Goal: Information Seeking & Learning: Learn about a topic

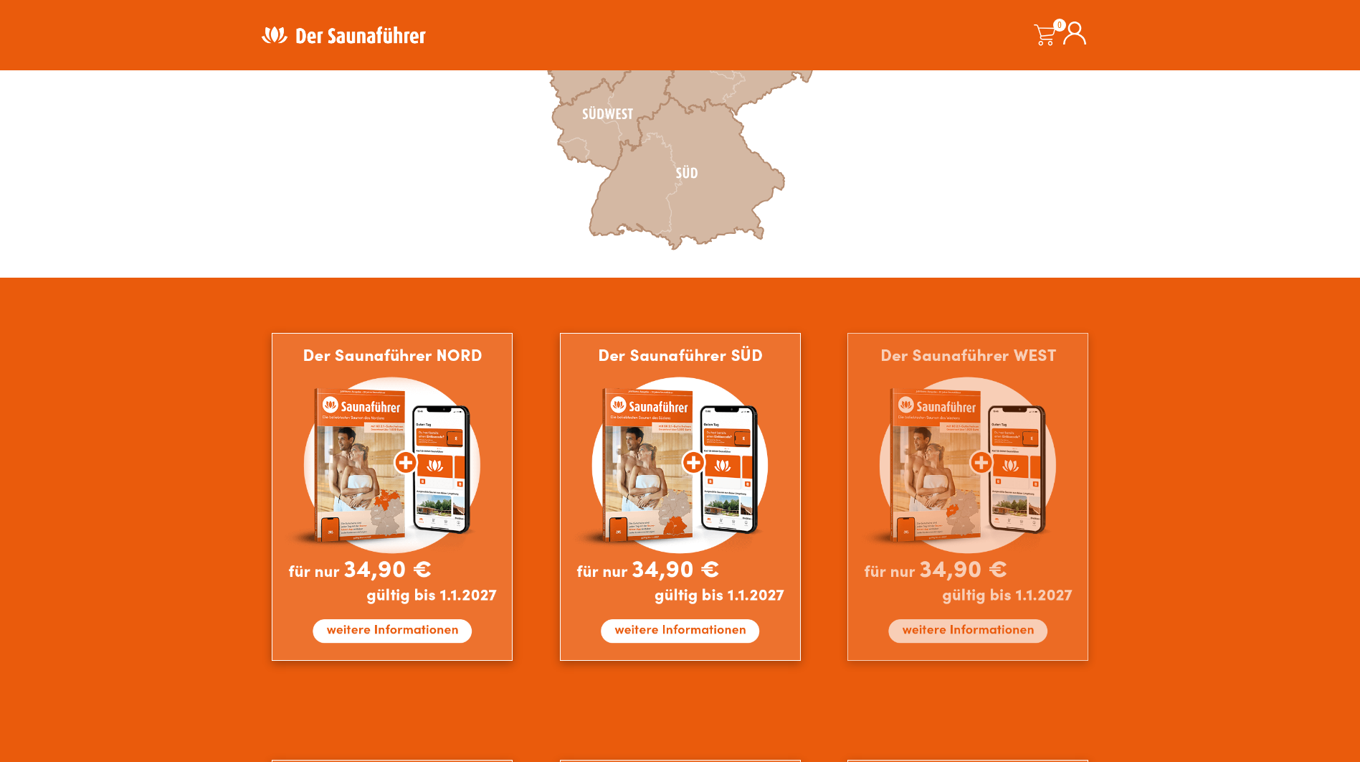
scroll to position [645, 0]
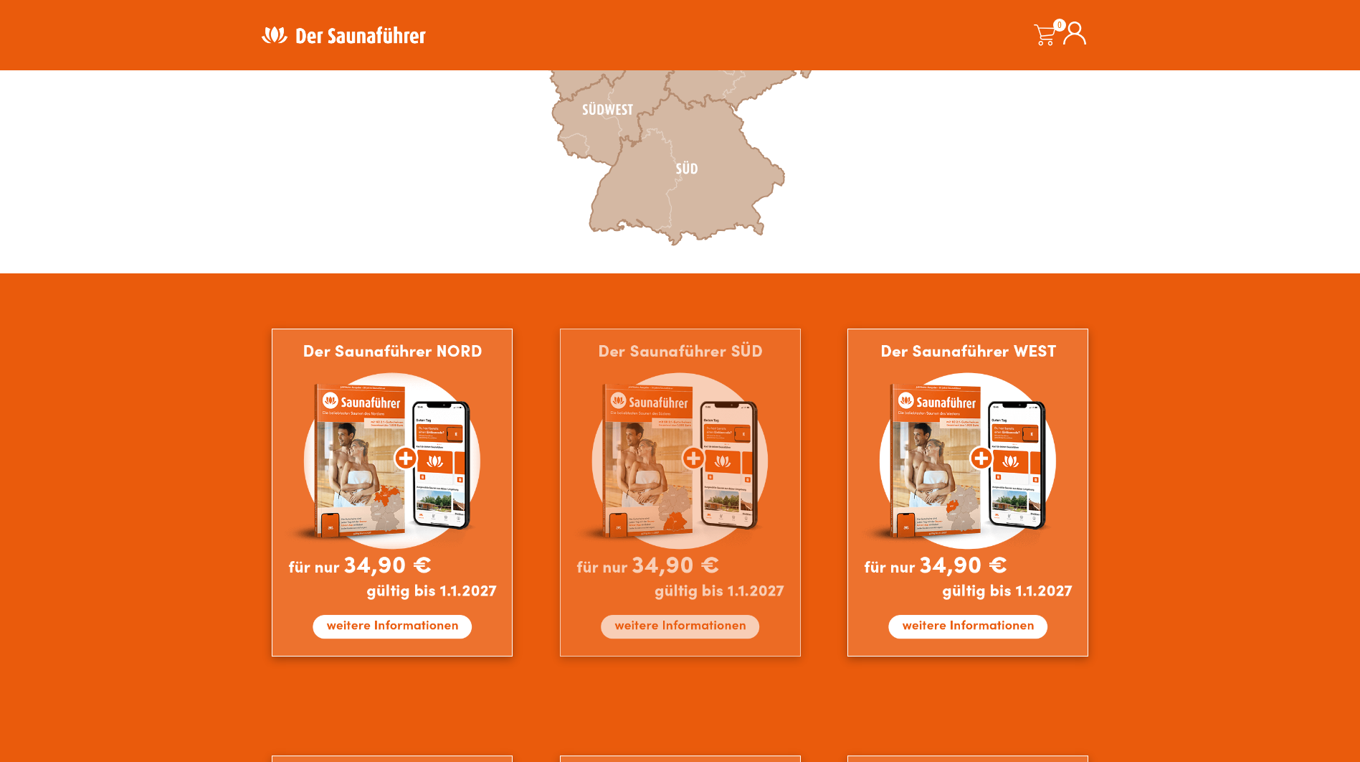
click at [687, 438] on img at bounding box center [680, 492] width 241 height 328
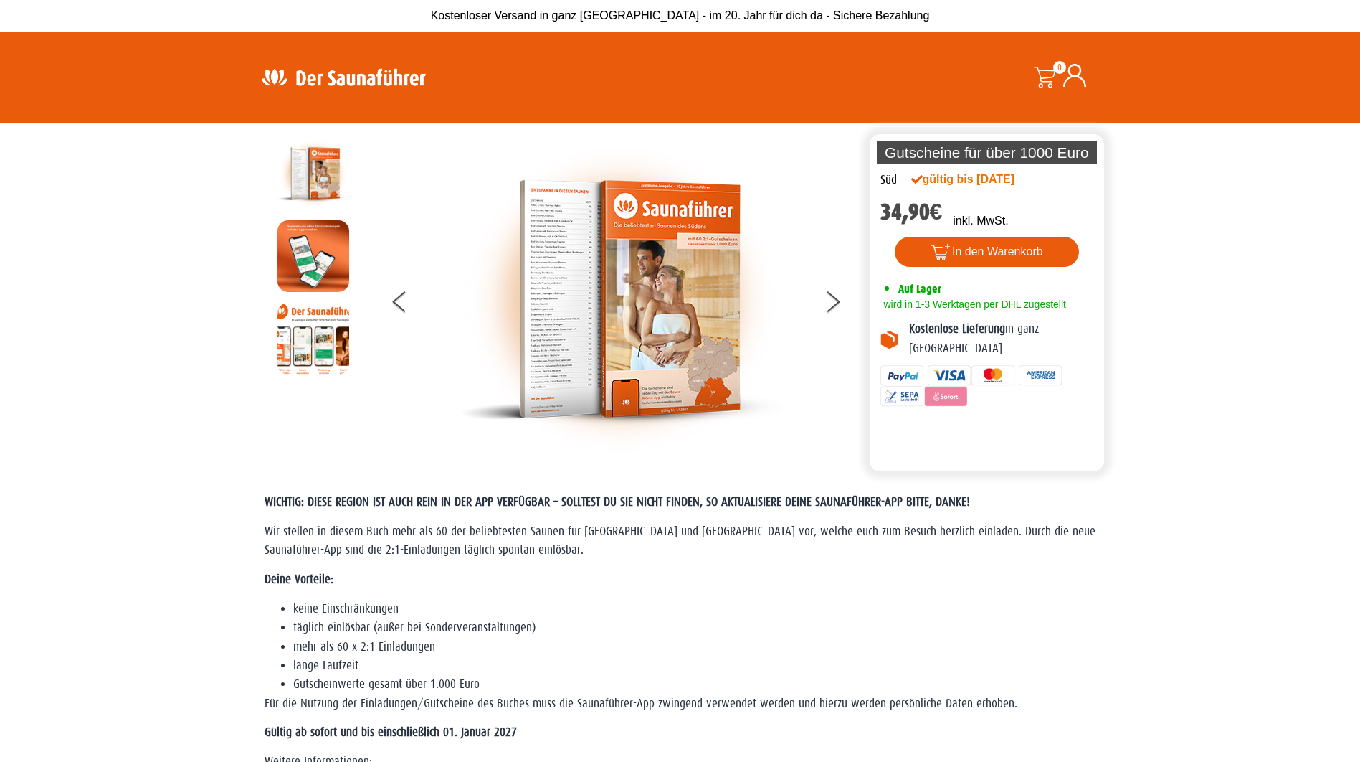
click at [551, 251] on img at bounding box center [621, 299] width 323 height 323
click at [836, 303] on icon at bounding box center [833, 304] width 14 height 9
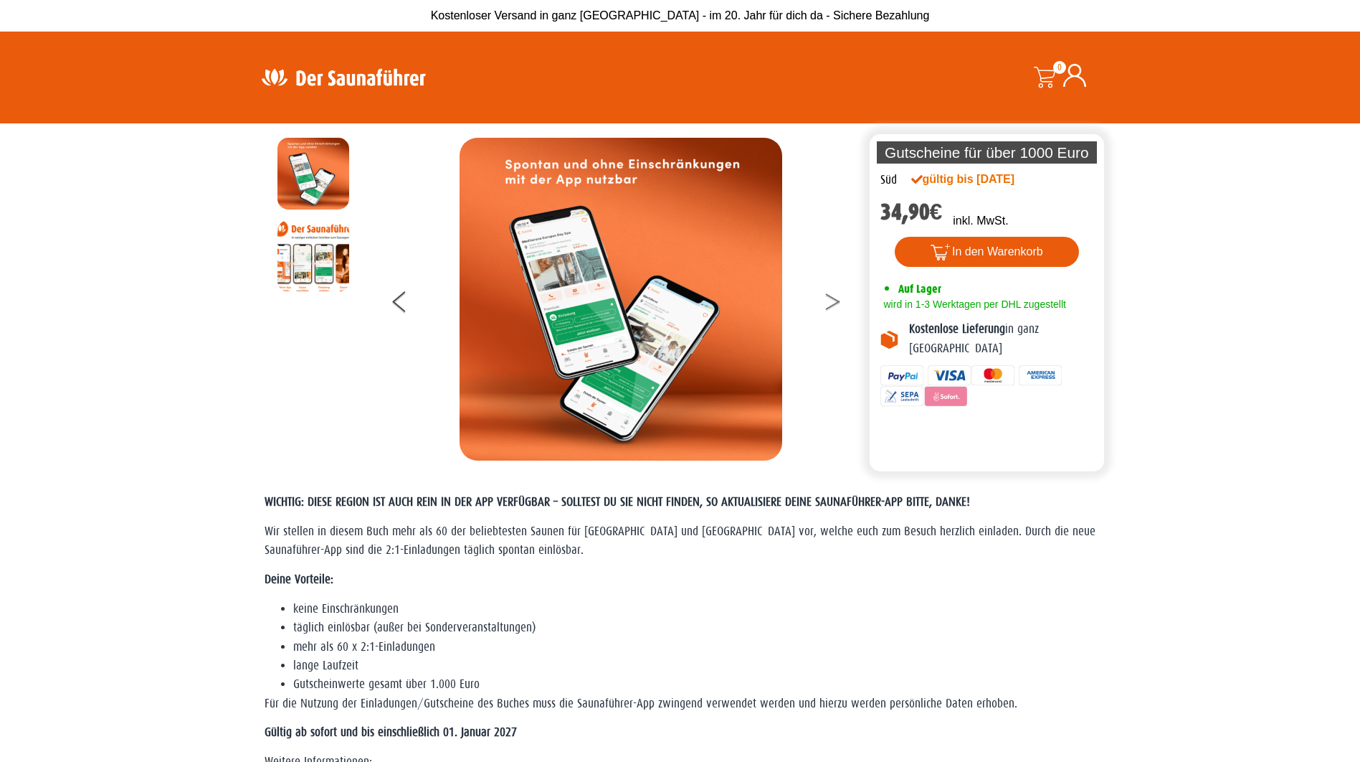
click at [836, 303] on icon at bounding box center [833, 304] width 14 height 9
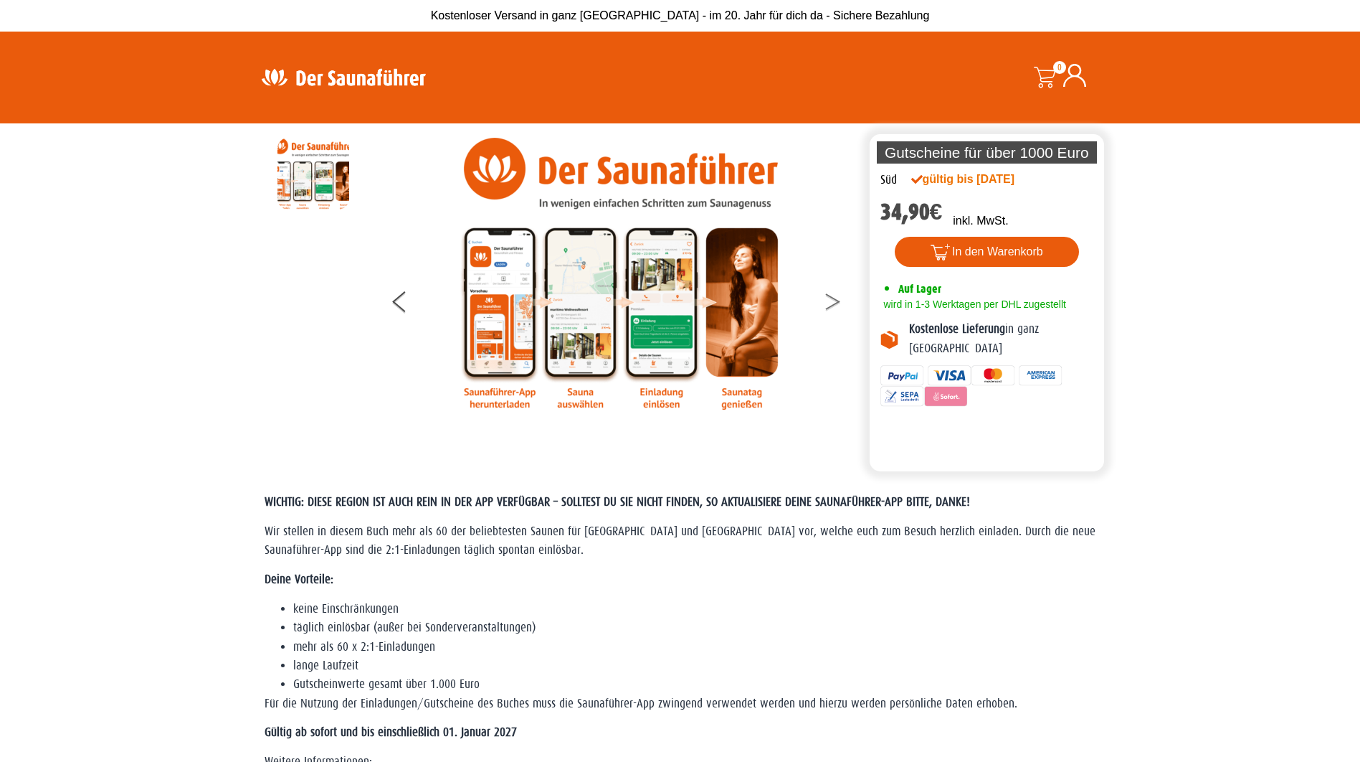
click at [836, 303] on icon at bounding box center [833, 304] width 14 height 9
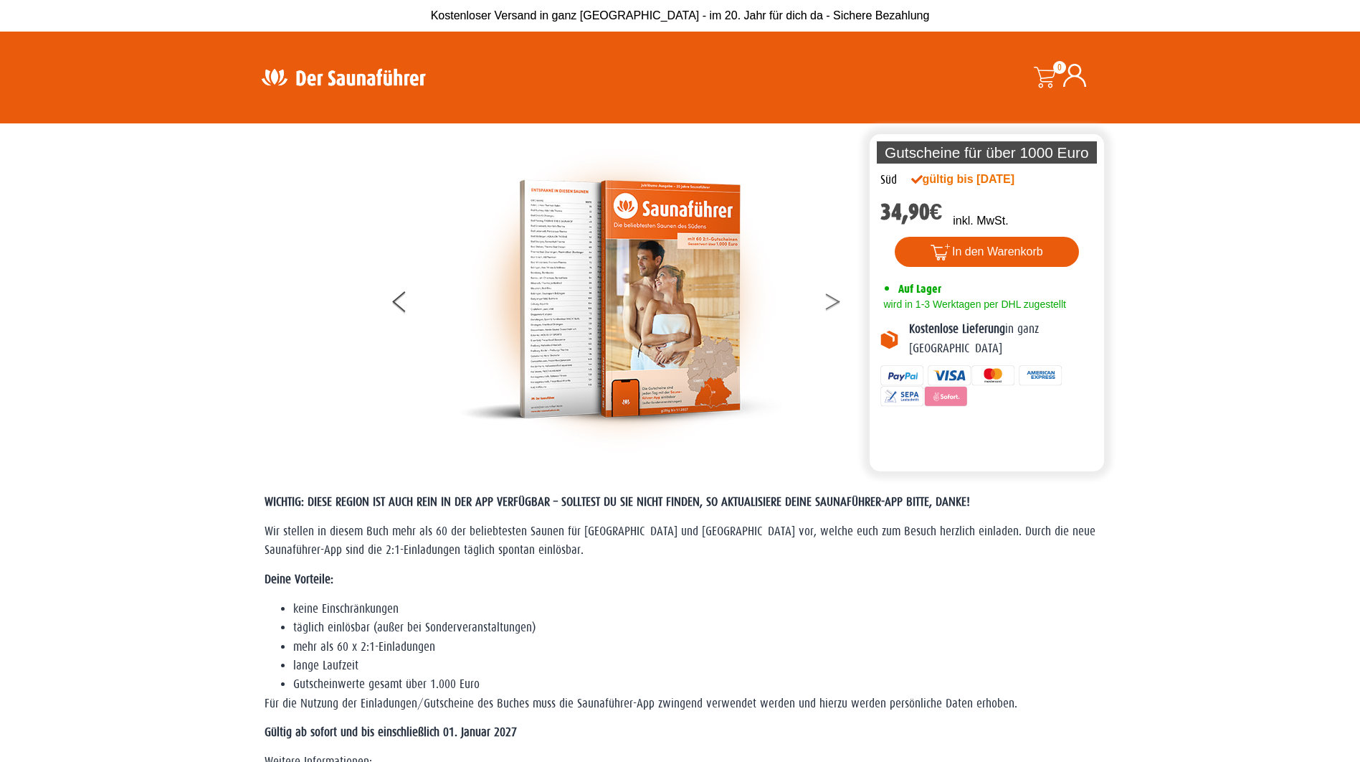
click at [836, 303] on icon at bounding box center [833, 304] width 14 height 9
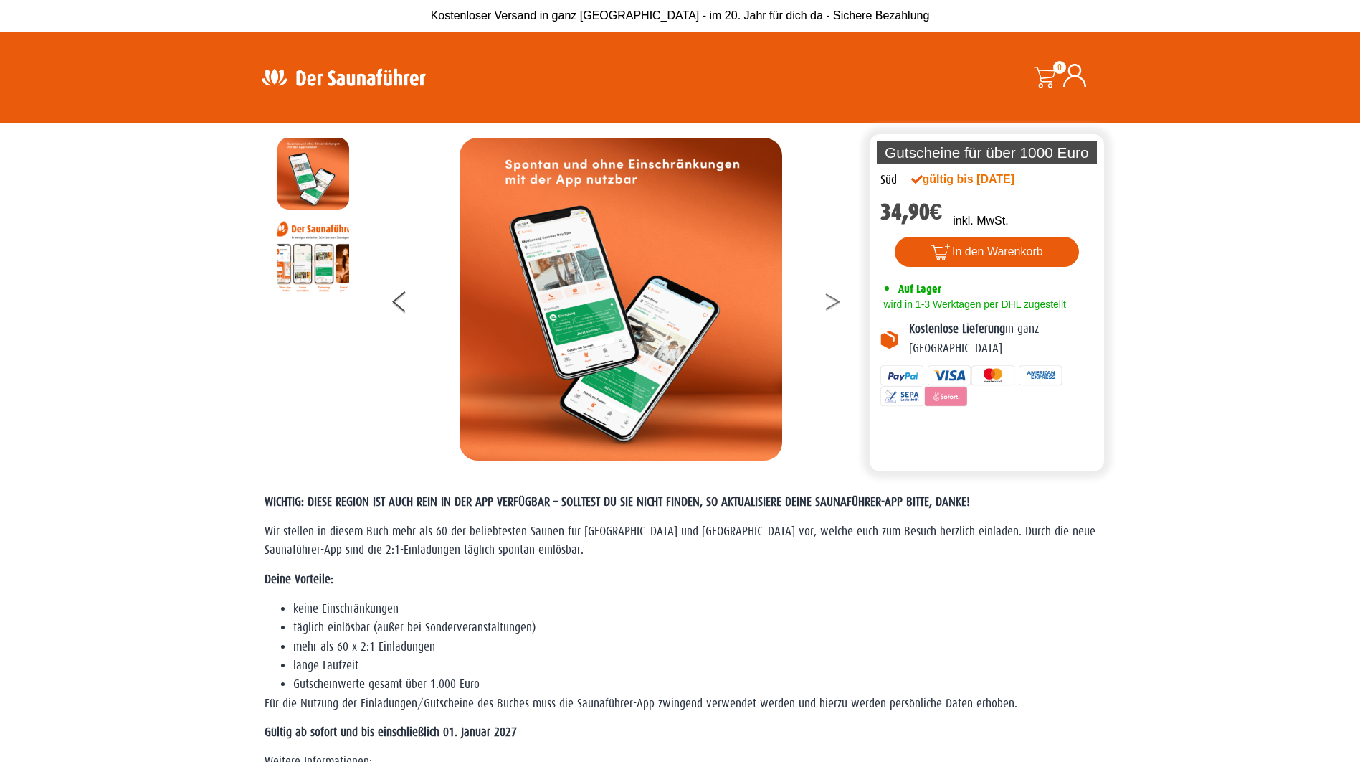
click at [836, 303] on icon at bounding box center [833, 304] width 14 height 9
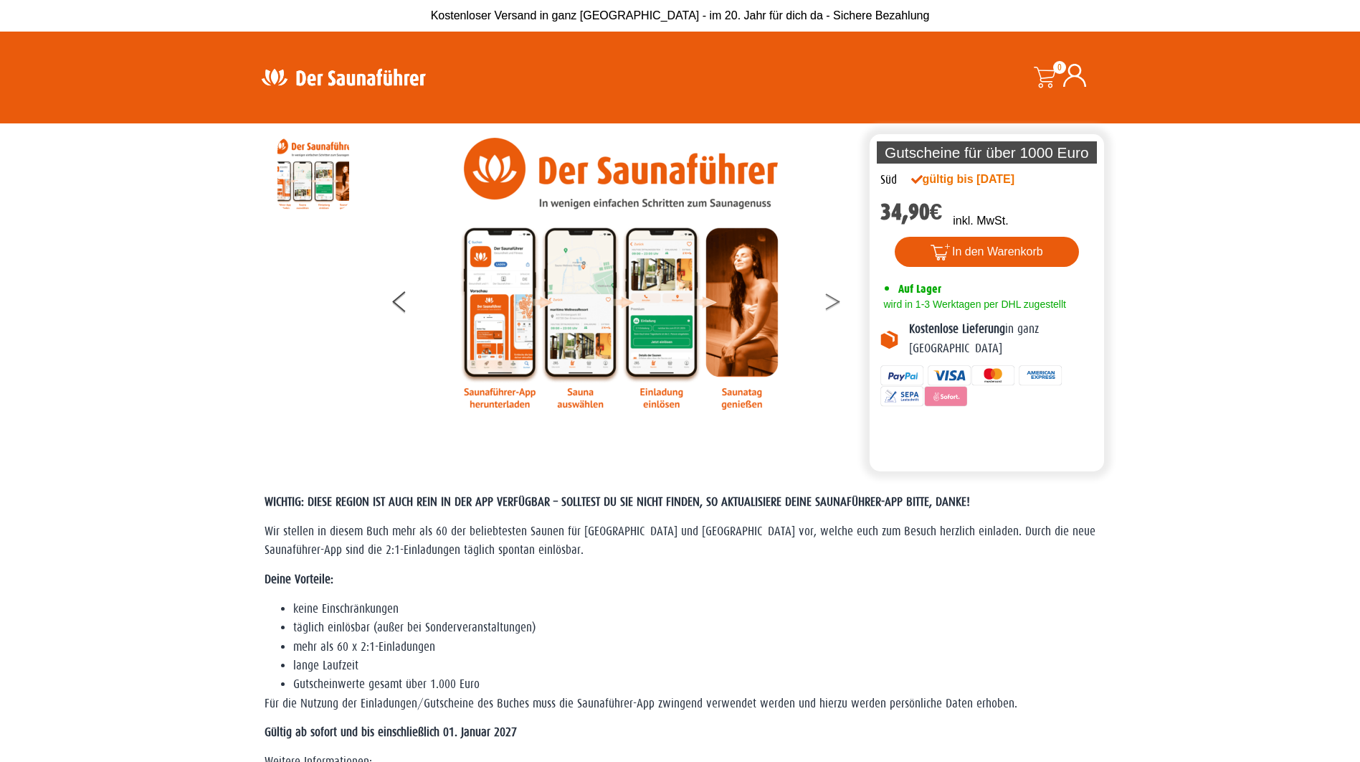
click at [836, 303] on icon at bounding box center [833, 304] width 14 height 9
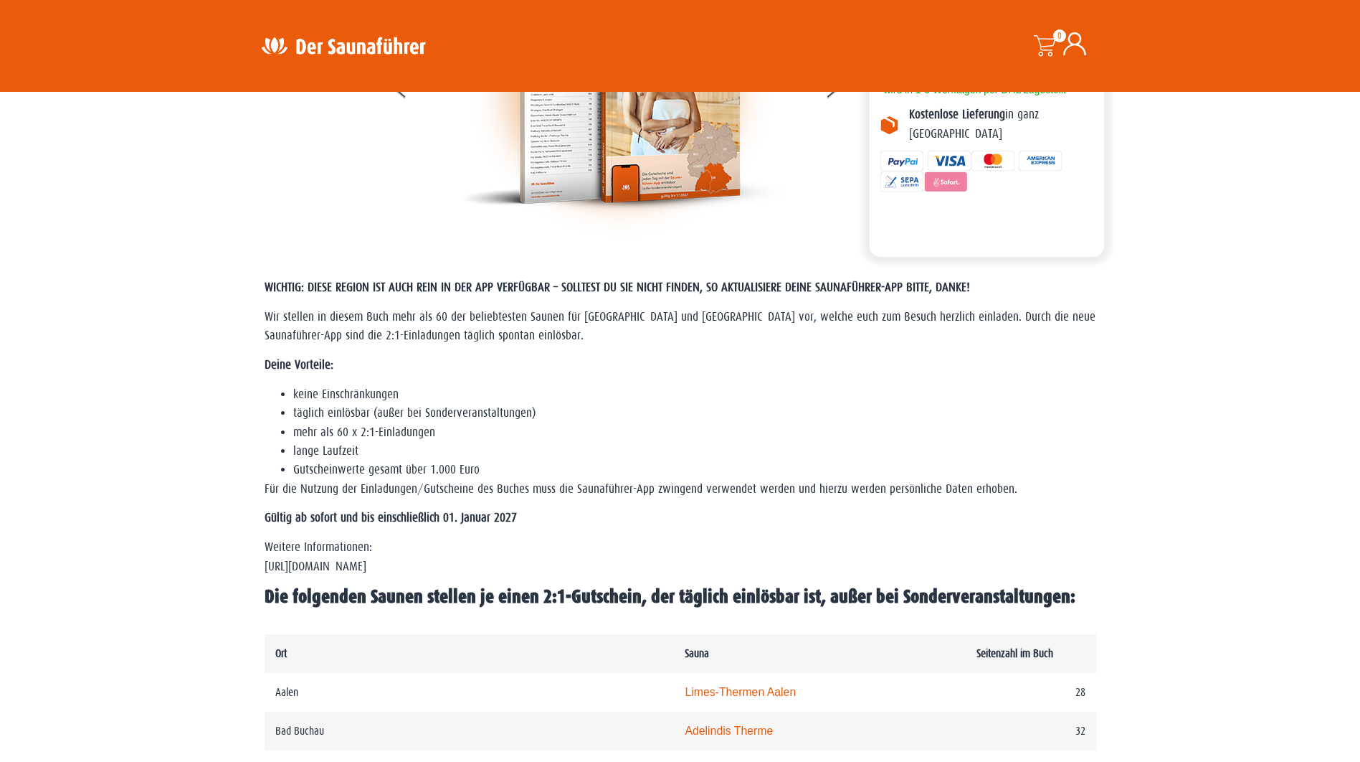
scroll to position [215, 0]
drag, startPoint x: 336, startPoint y: 435, endPoint x: 374, endPoint y: 431, distance: 39.0
click at [374, 431] on li "mehr als 60 x 2:1-Einladungen" at bounding box center [694, 431] width 803 height 19
drag, startPoint x: 374, startPoint y: 431, endPoint x: 448, endPoint y: 440, distance: 73.7
click at [448, 440] on li "mehr als 60 x 2:1-Einladungen" at bounding box center [694, 431] width 803 height 19
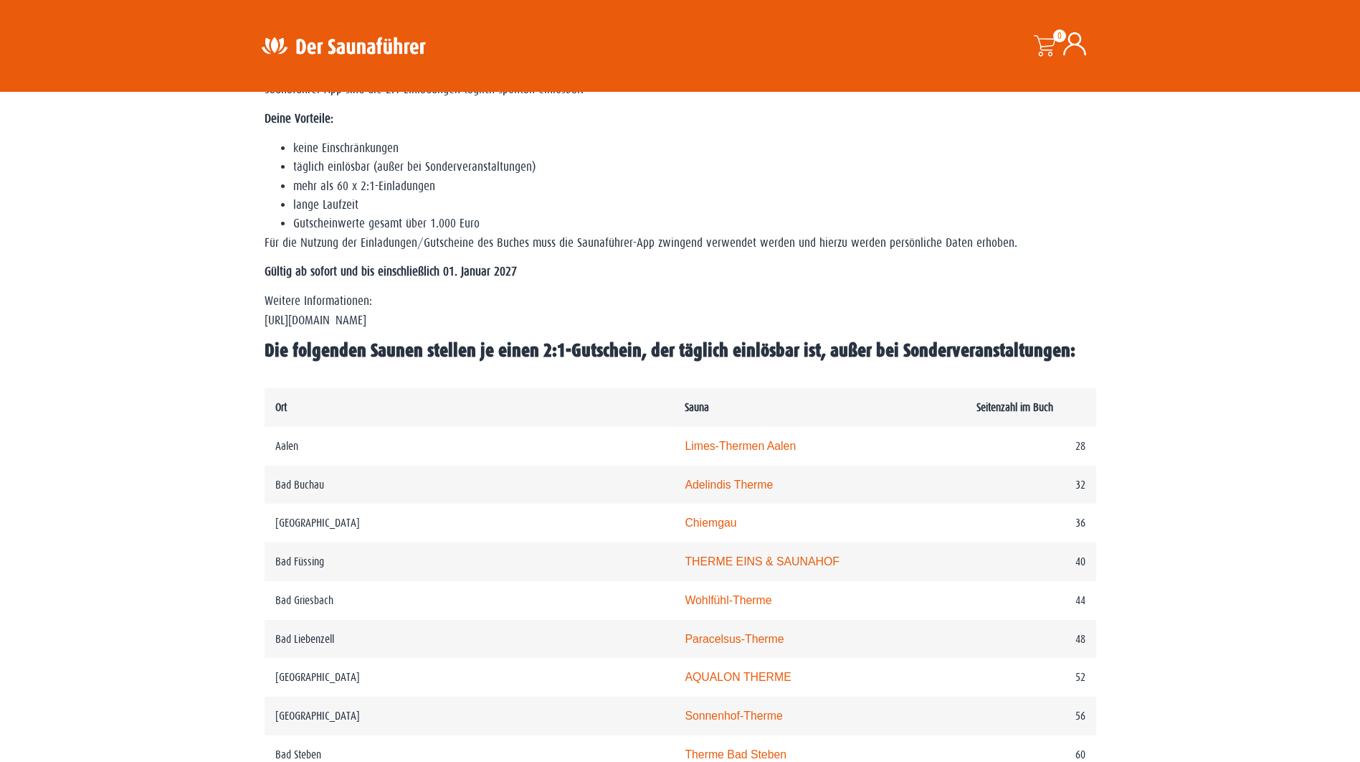
scroll to position [335, 0]
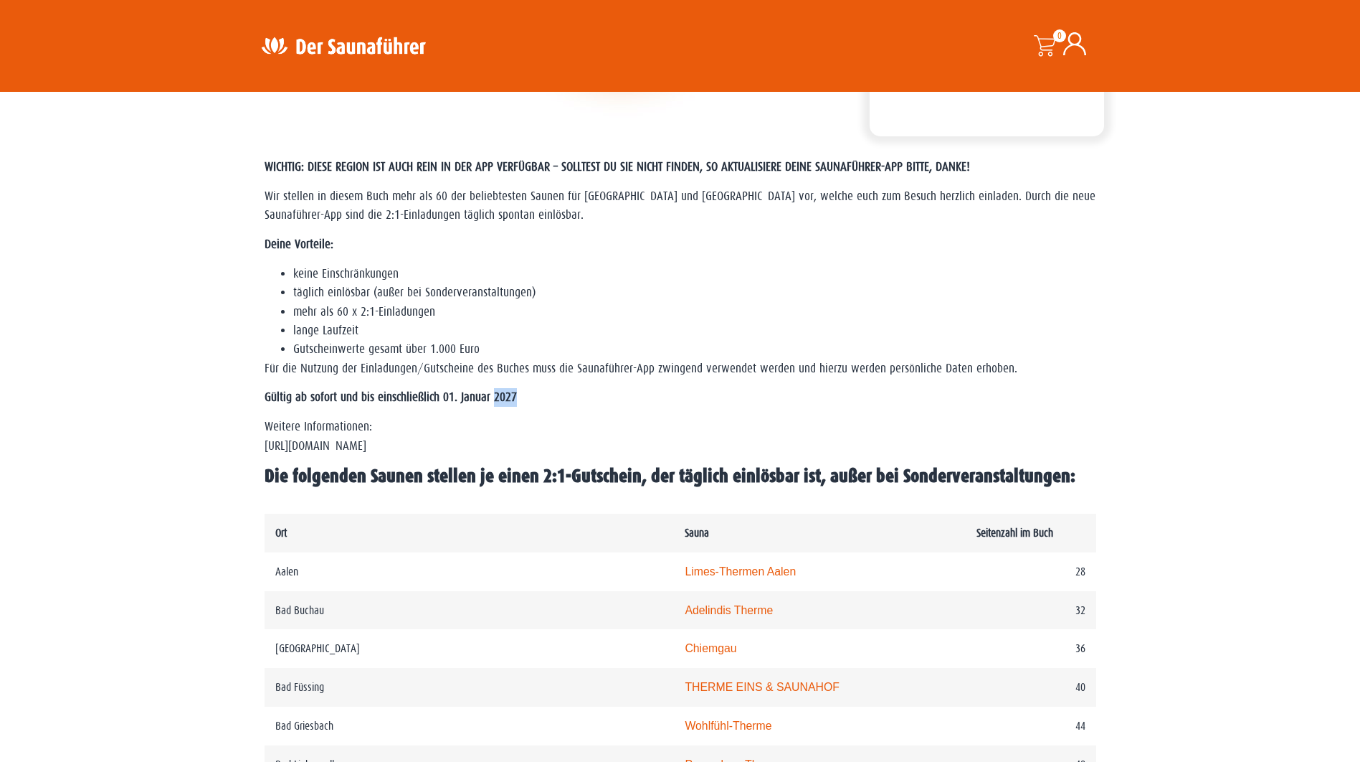
drag, startPoint x: 491, startPoint y: 393, endPoint x: 539, endPoint y: 397, distance: 49.0
click at [539, 397] on p "Gültig ab sofort und bis einschließlich 01. Januar 2027" at bounding box center [681, 397] width 832 height 19
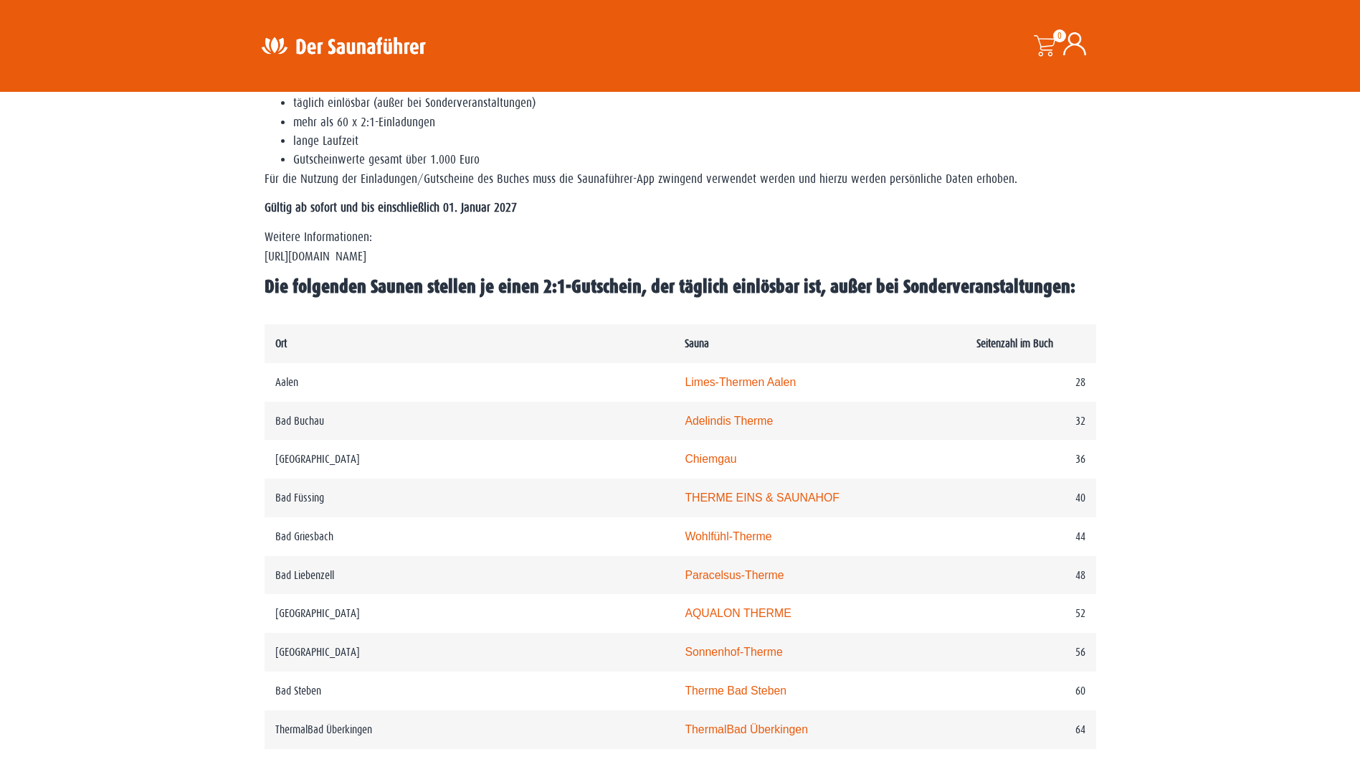
scroll to position [502, 0]
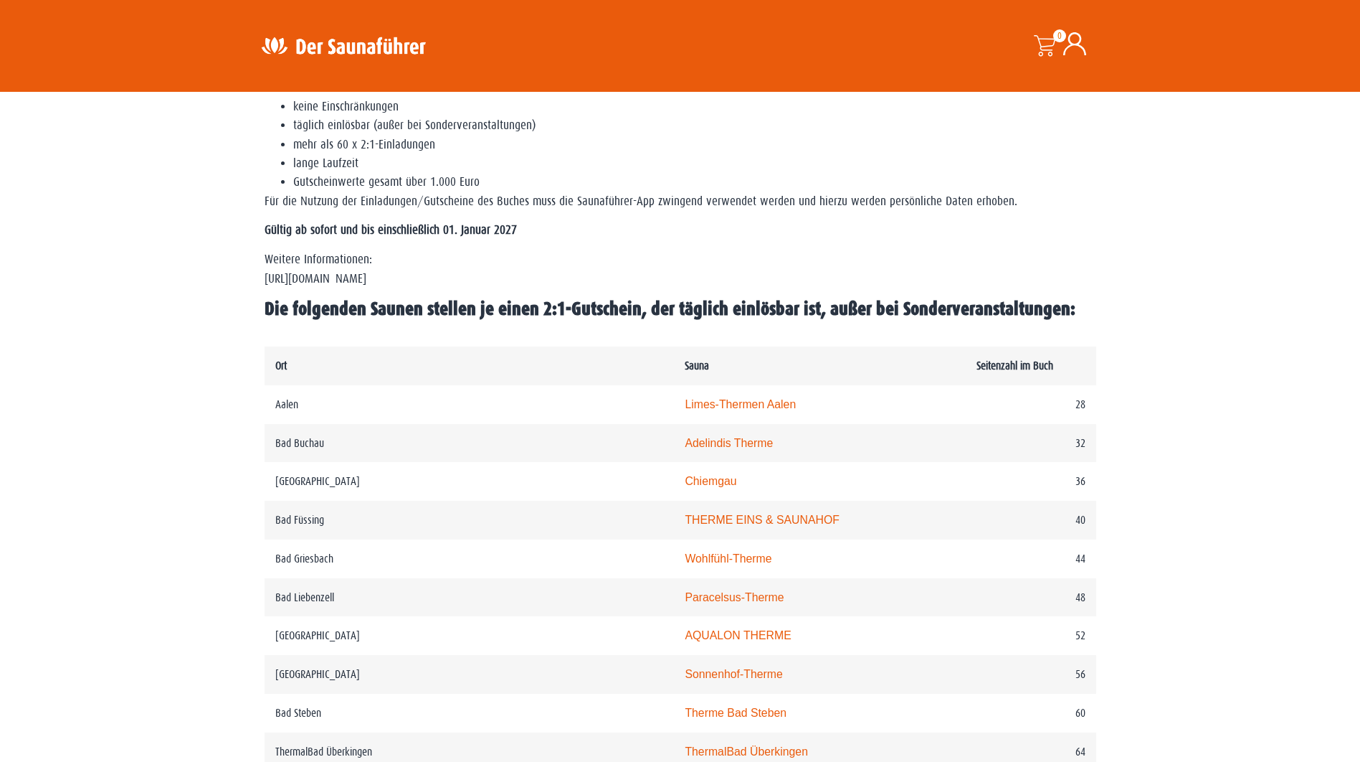
drag, startPoint x: 502, startPoint y: 293, endPoint x: 496, endPoint y: 306, distance: 14.1
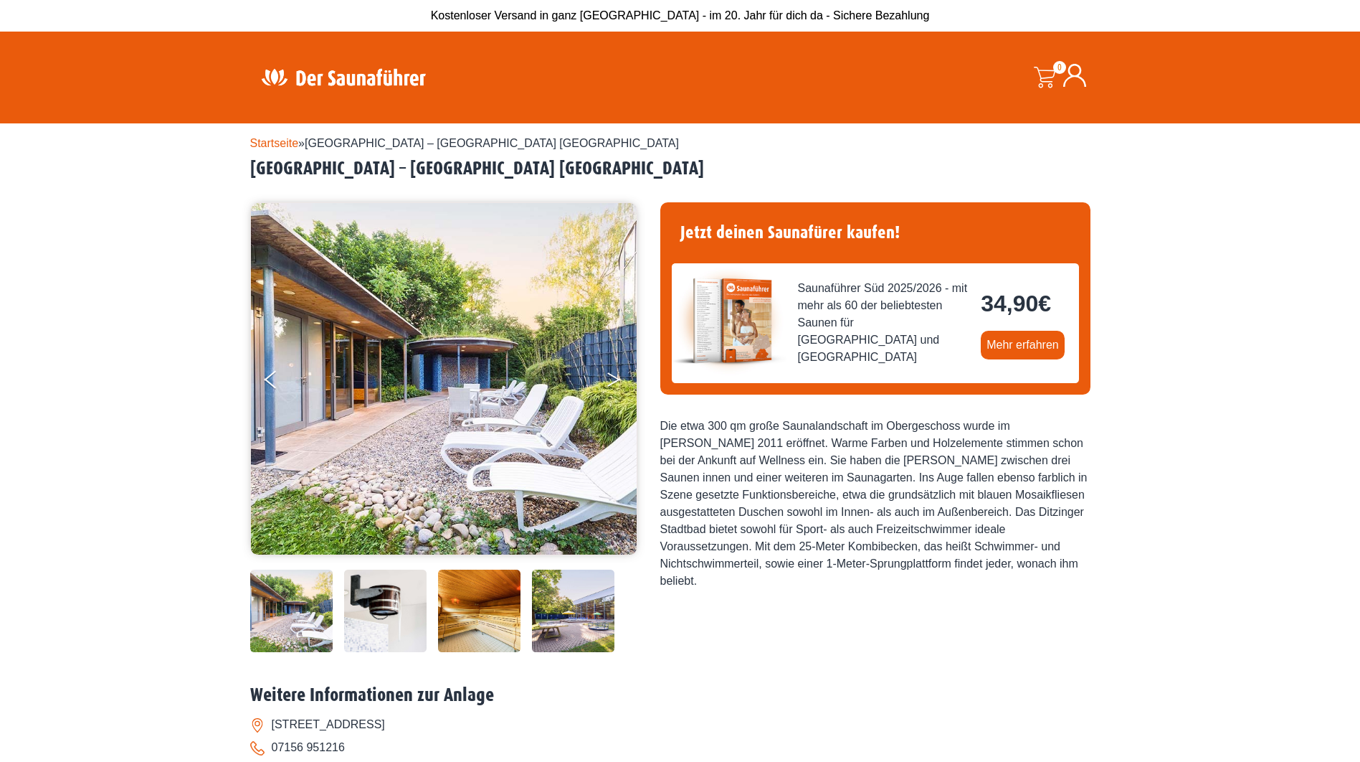
click at [624, 385] on button "Next" at bounding box center [624, 382] width 36 height 36
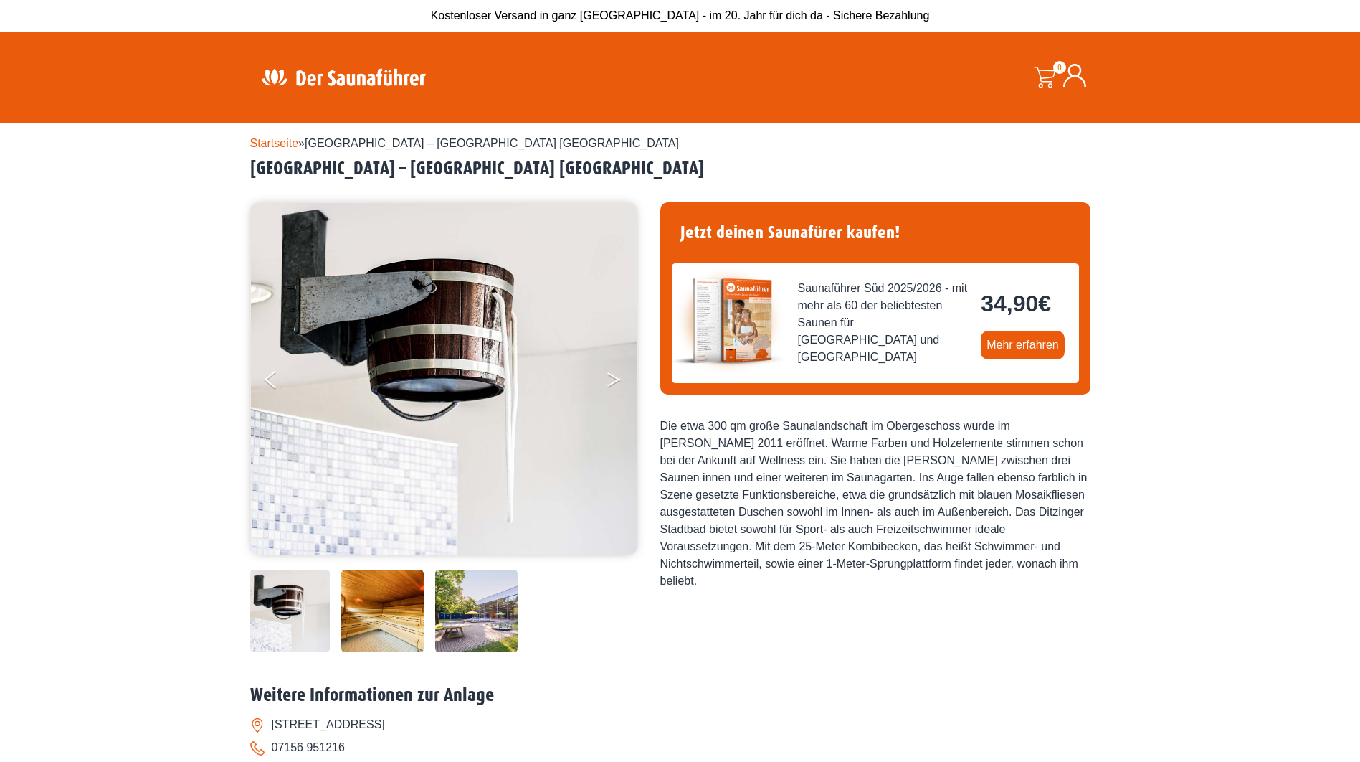
click at [624, 385] on button "Next" at bounding box center [624, 382] width 36 height 36
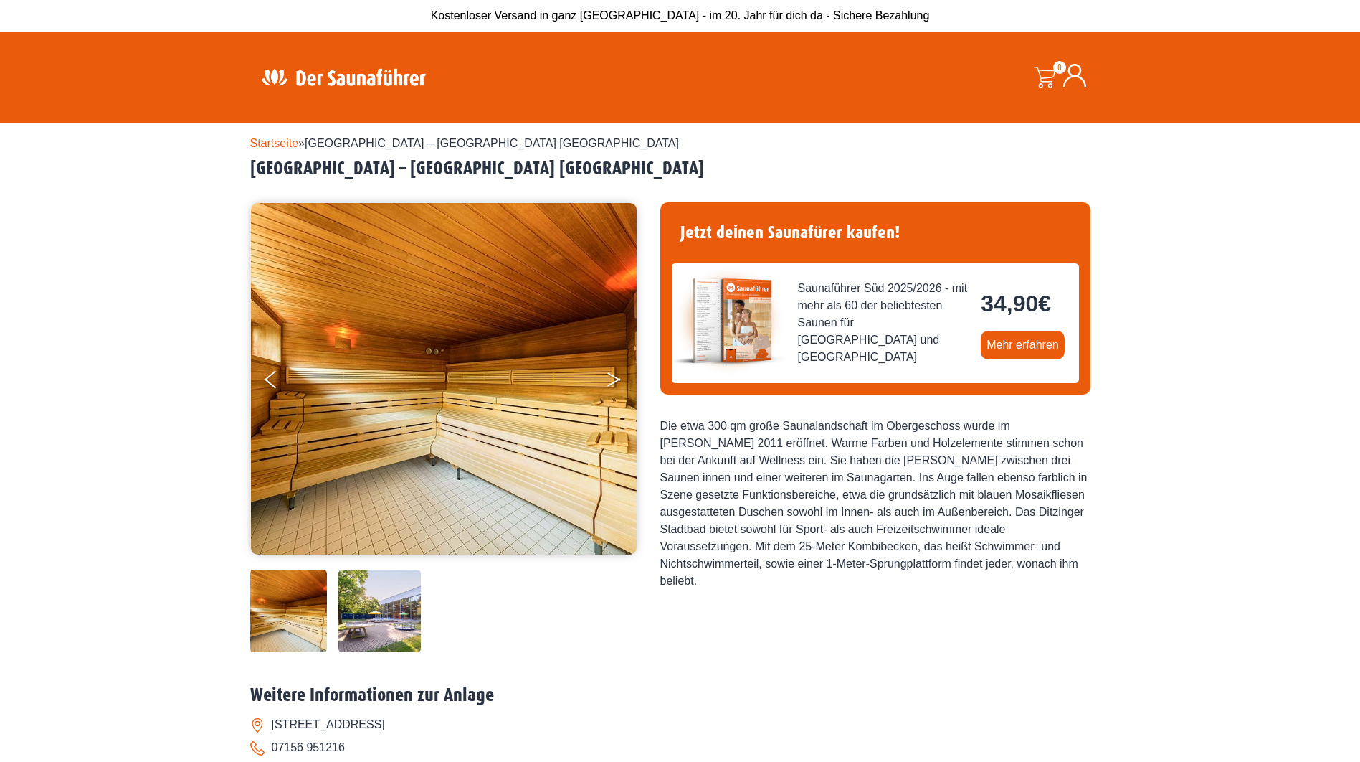
click at [624, 385] on button "Next" at bounding box center [624, 382] width 36 height 36
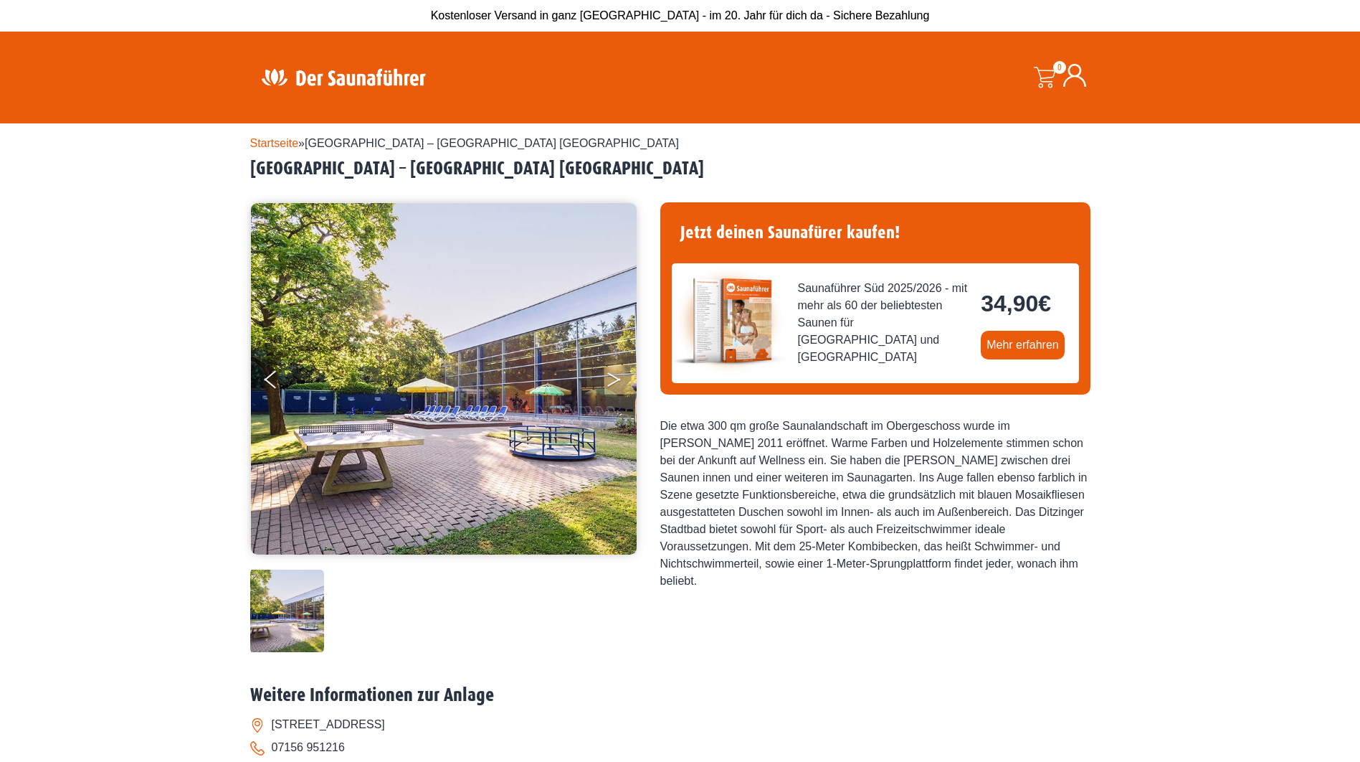
click at [624, 385] on button "Next" at bounding box center [624, 382] width 36 height 36
click at [272, 358] on img at bounding box center [444, 378] width 386 height 351
click at [272, 364] on button "Previous" at bounding box center [283, 382] width 36 height 36
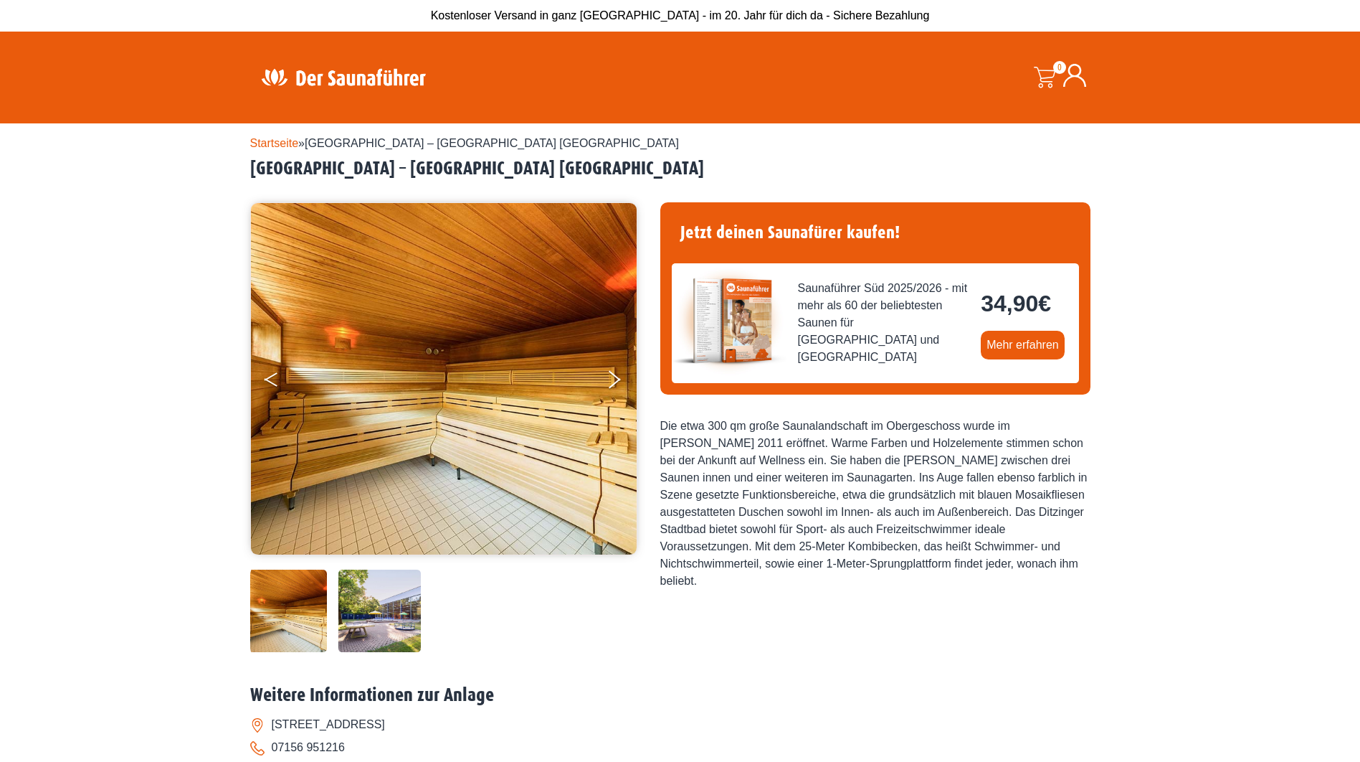
click at [272, 364] on button "Previous" at bounding box center [283, 382] width 36 height 36
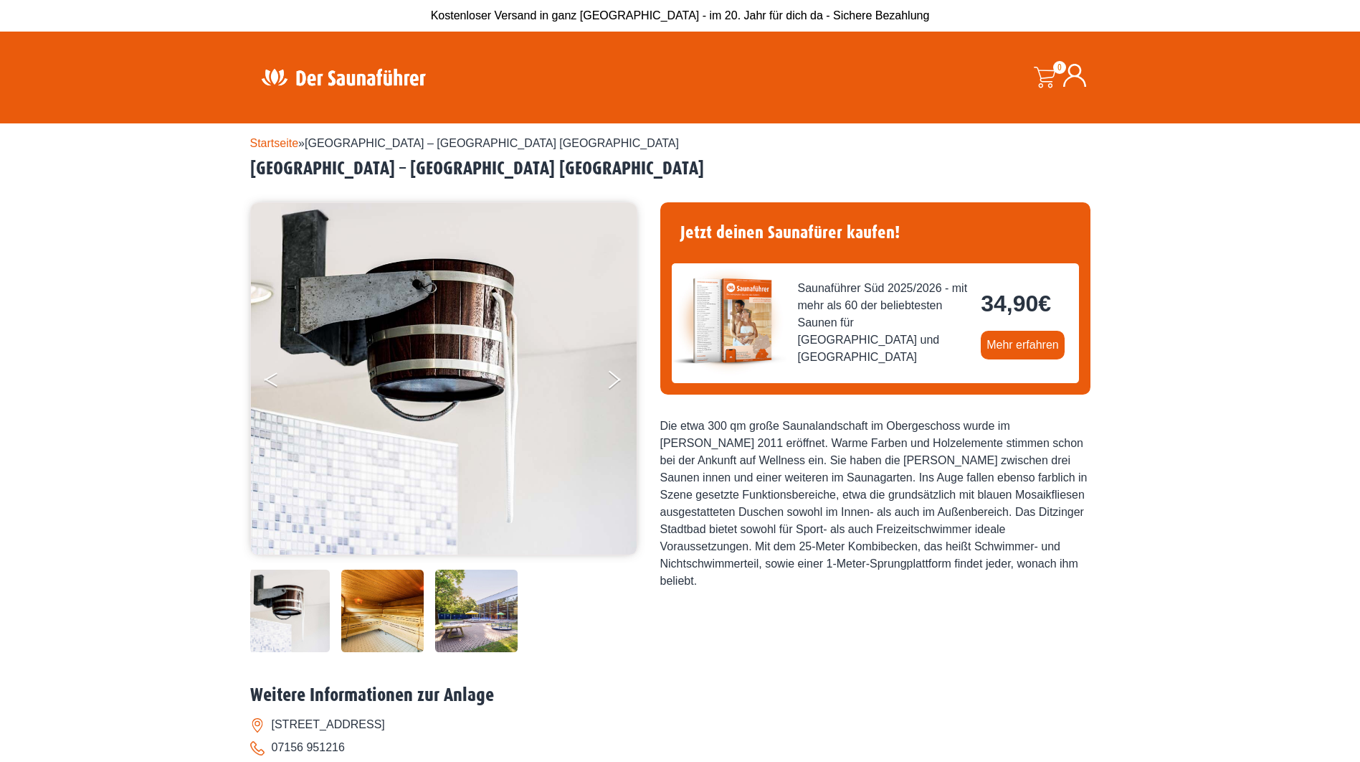
click at [278, 366] on button "Previous" at bounding box center [283, 382] width 36 height 36
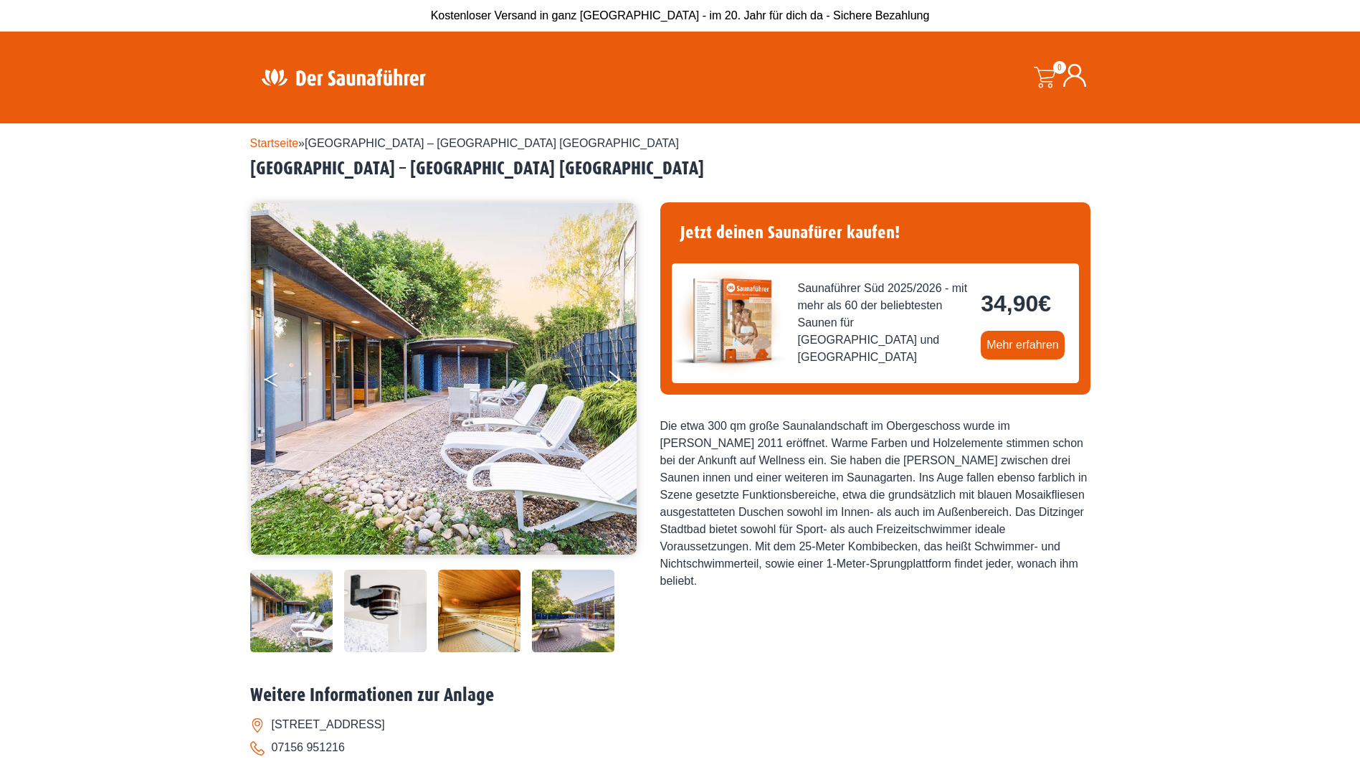
click at [278, 366] on button "Previous" at bounding box center [283, 382] width 36 height 36
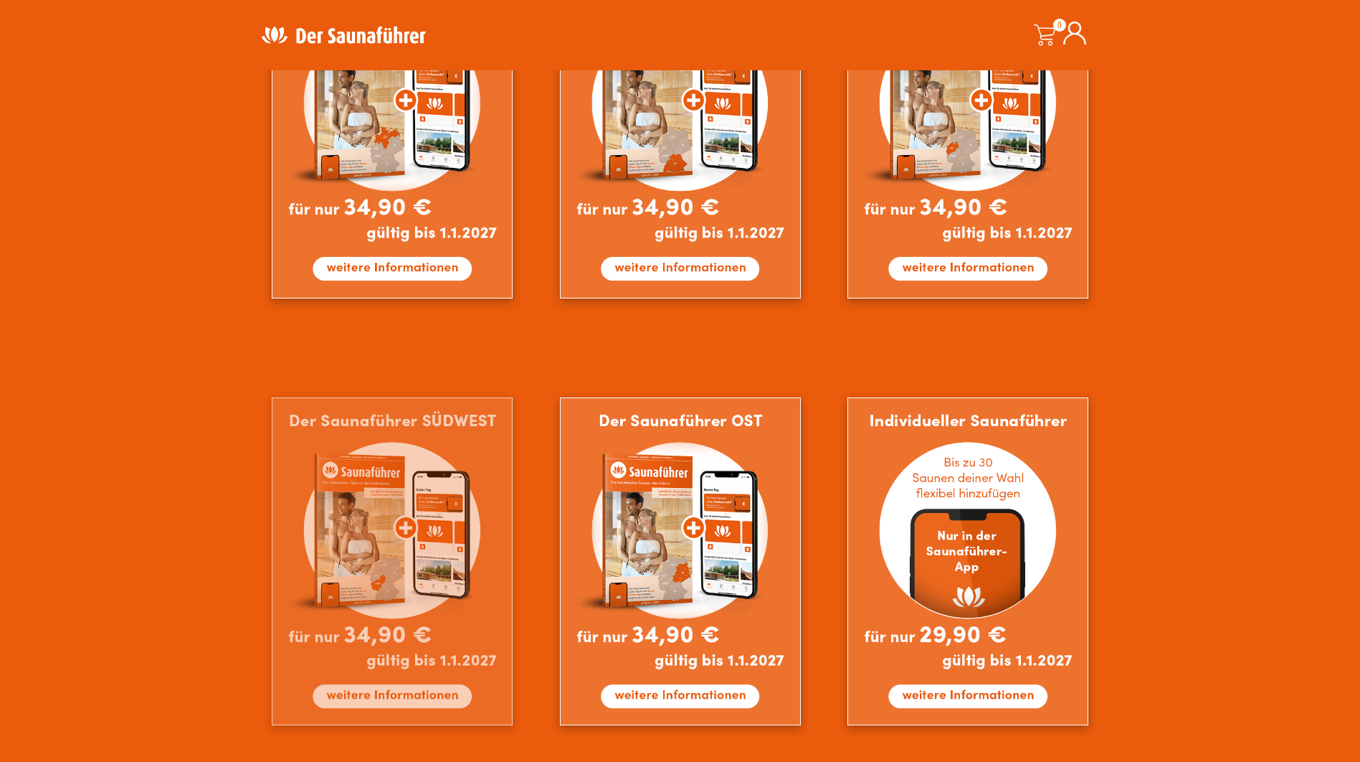
scroll to position [1004, 0]
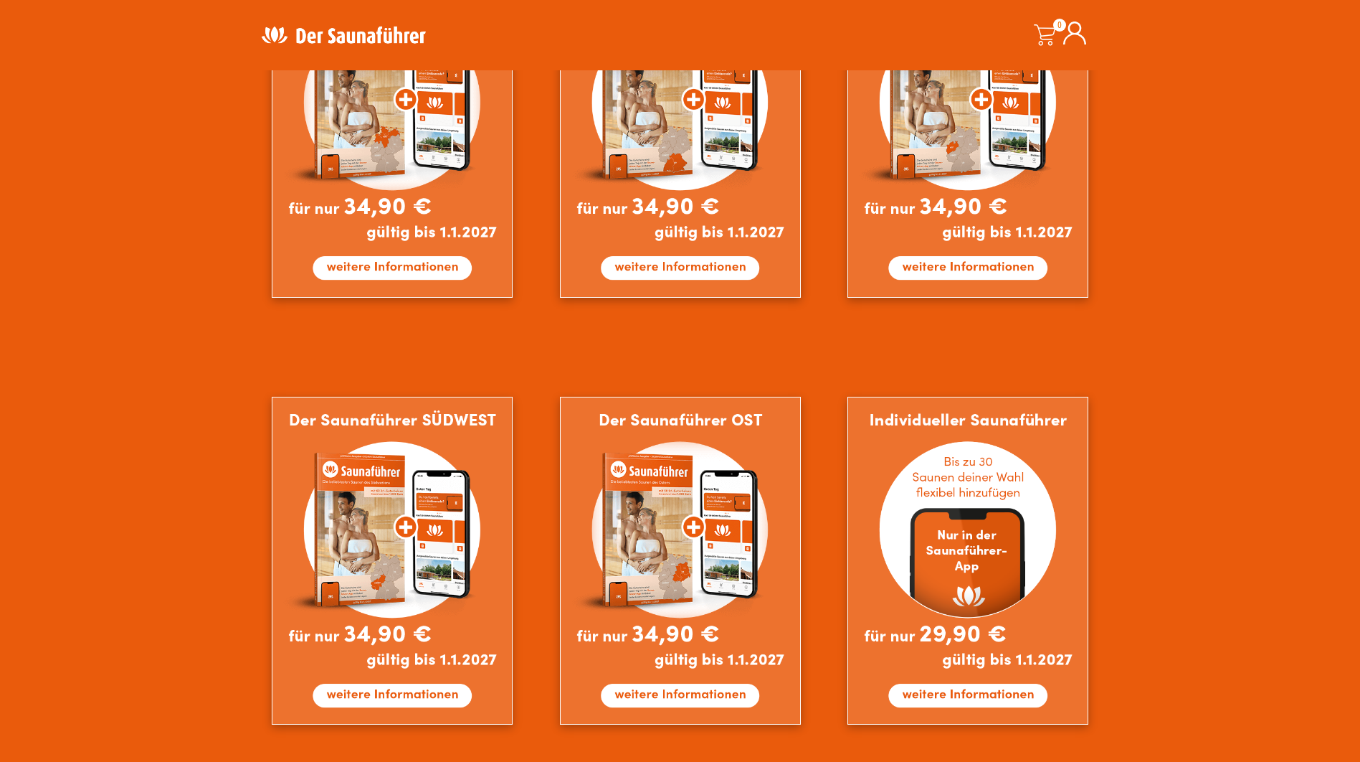
click at [1153, 539] on div at bounding box center [680, 348] width 1360 height 866
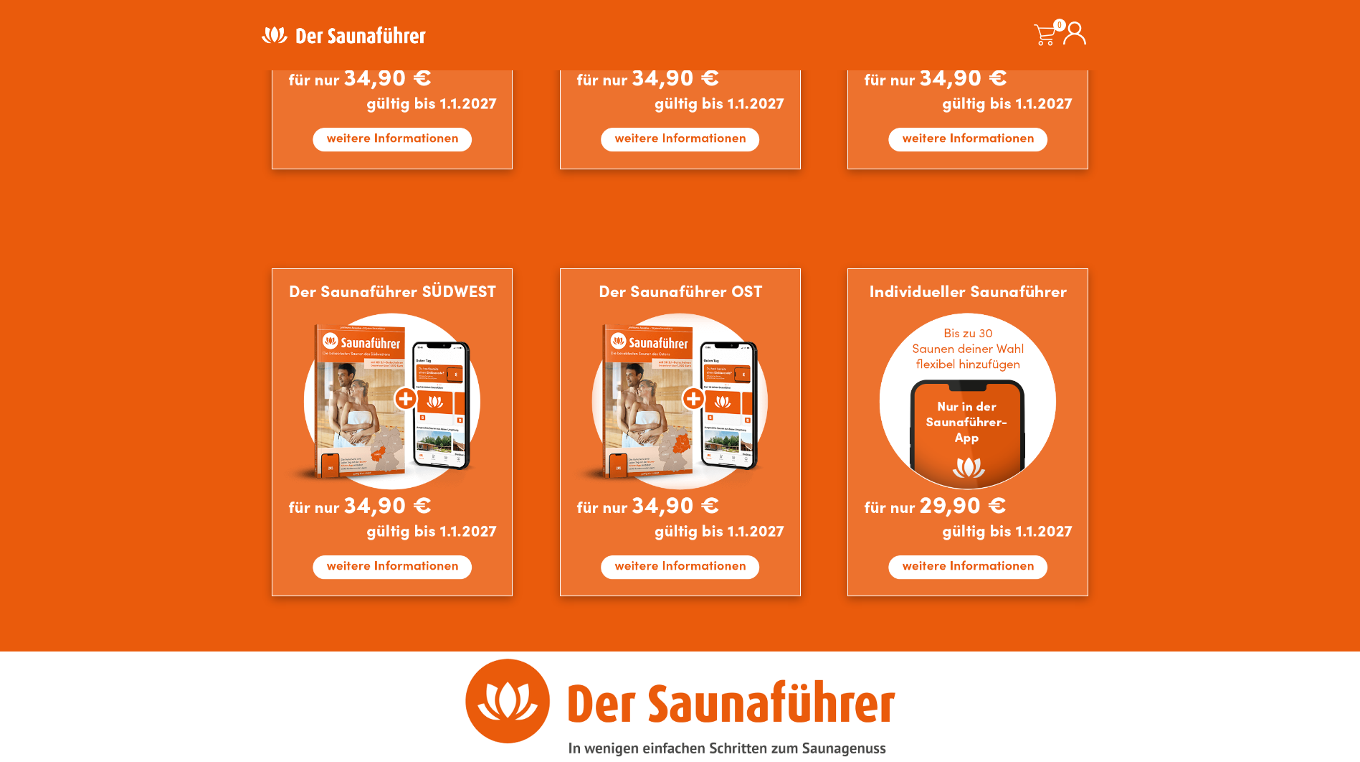
scroll to position [1076, 0]
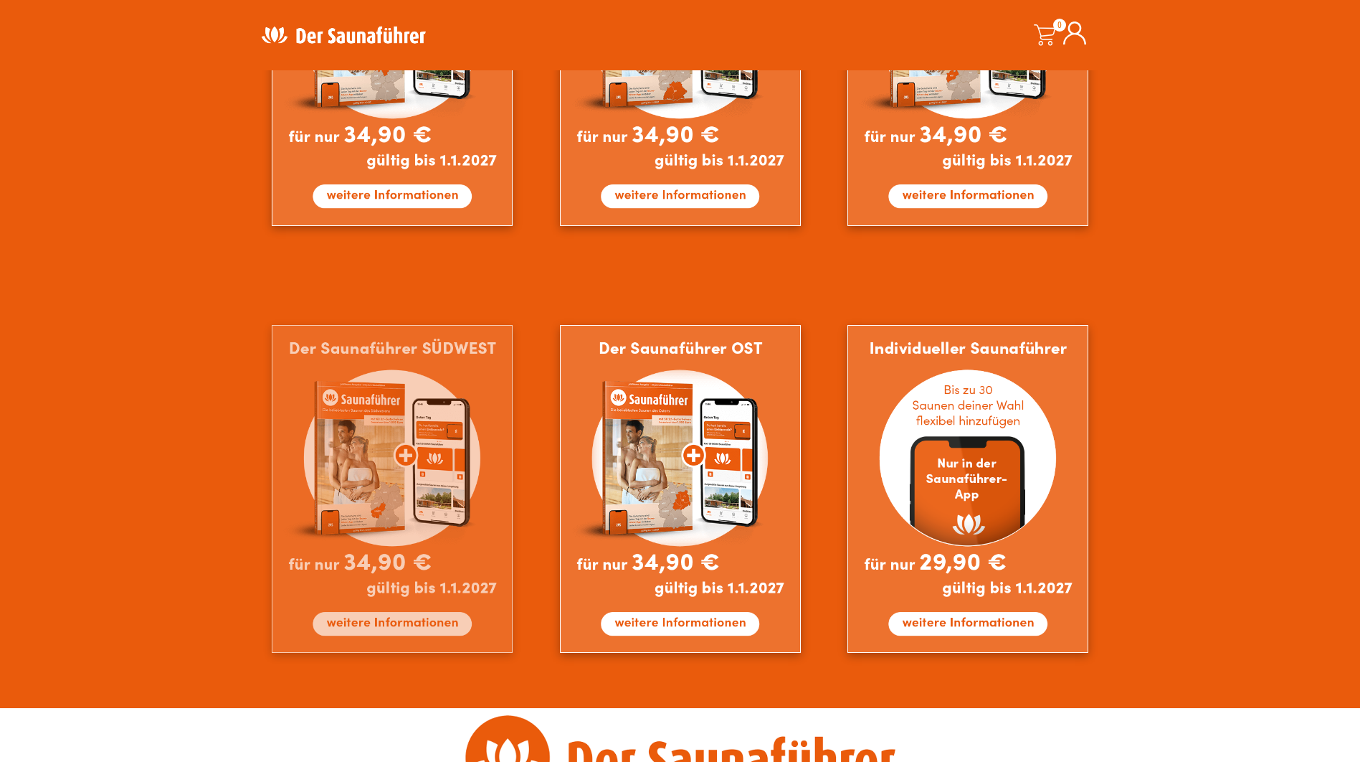
click at [404, 495] on img at bounding box center [392, 489] width 241 height 328
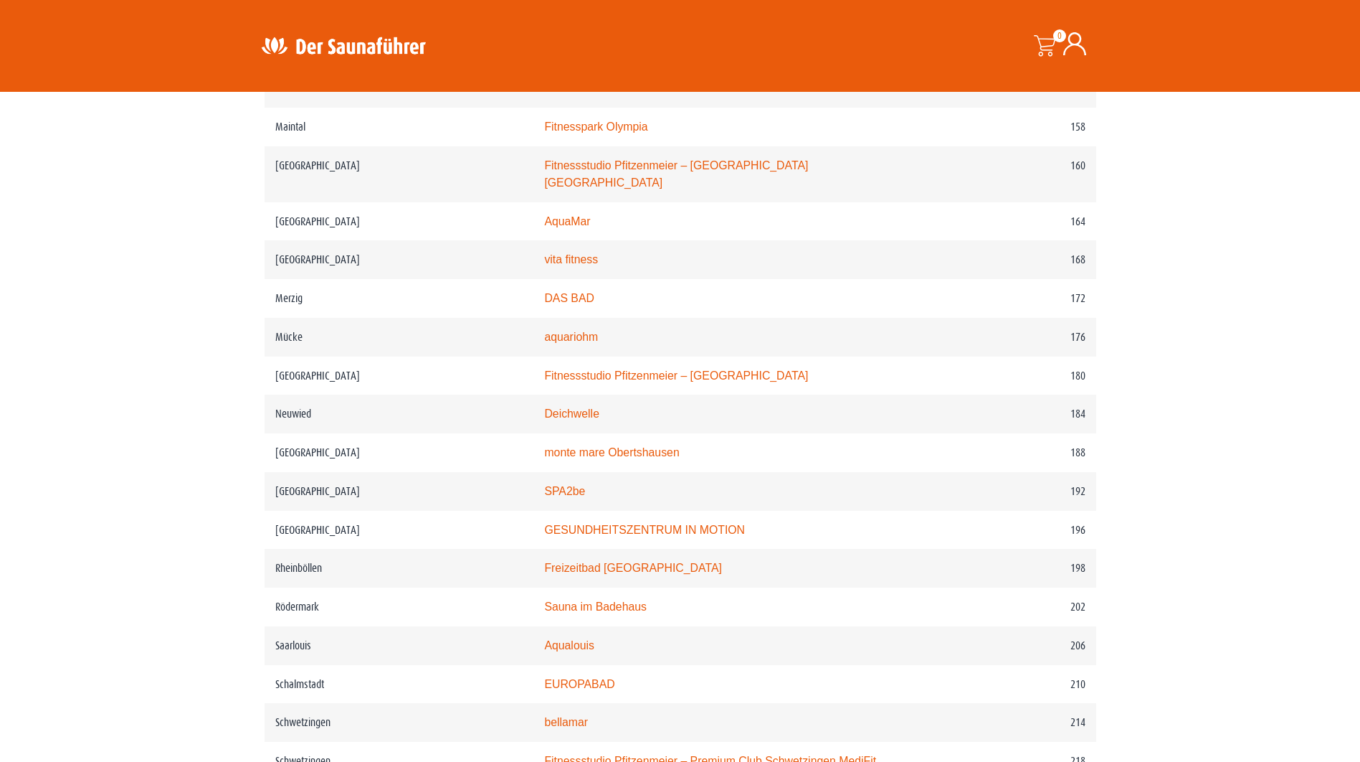
scroll to position [2151, 0]
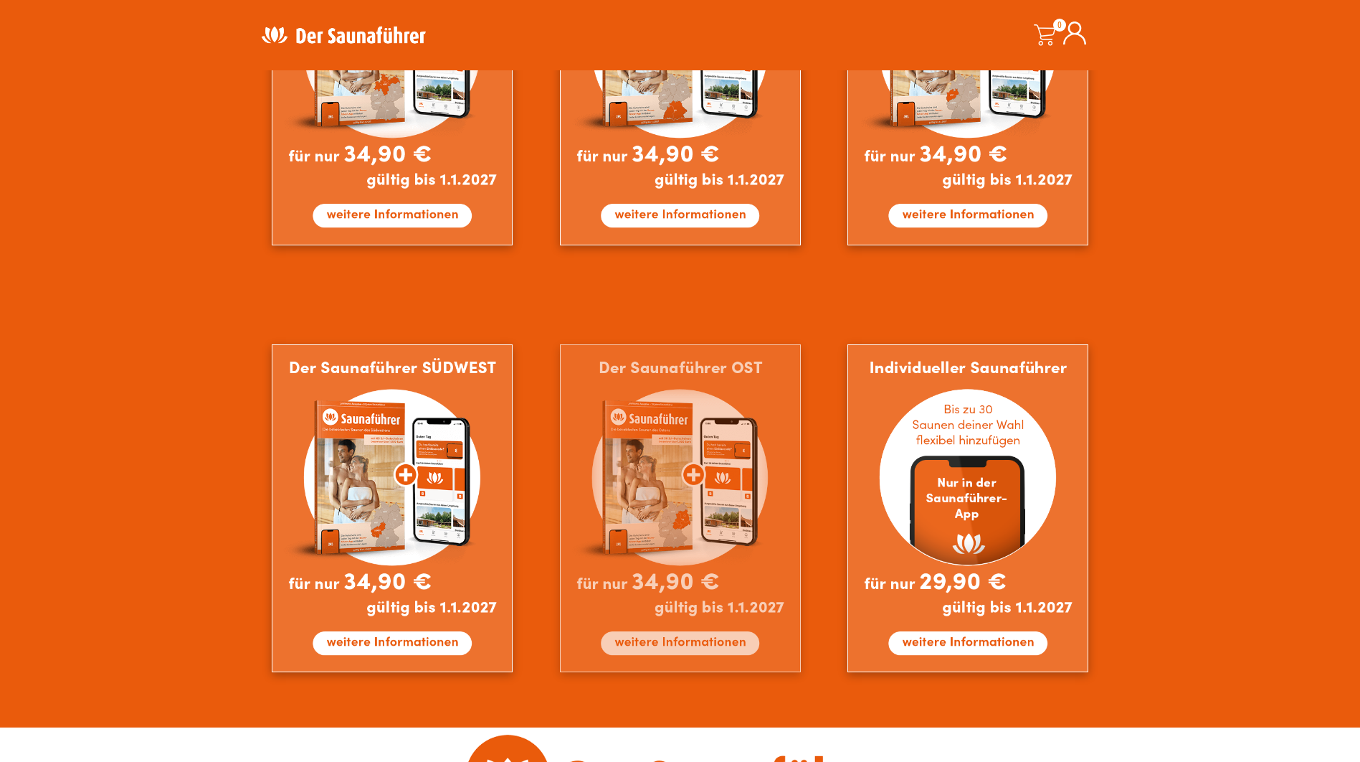
scroll to position [1076, 0]
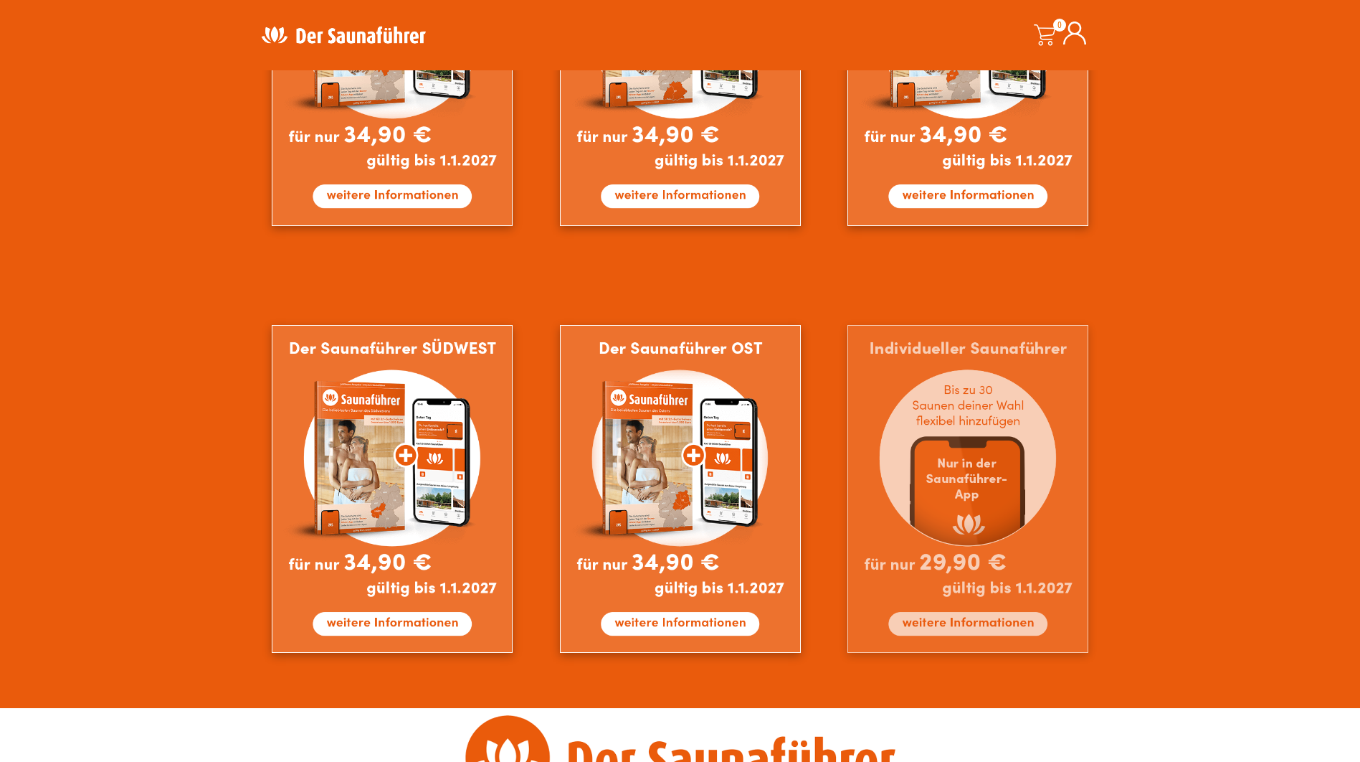
click at [991, 625] on img at bounding box center [968, 489] width 241 height 328
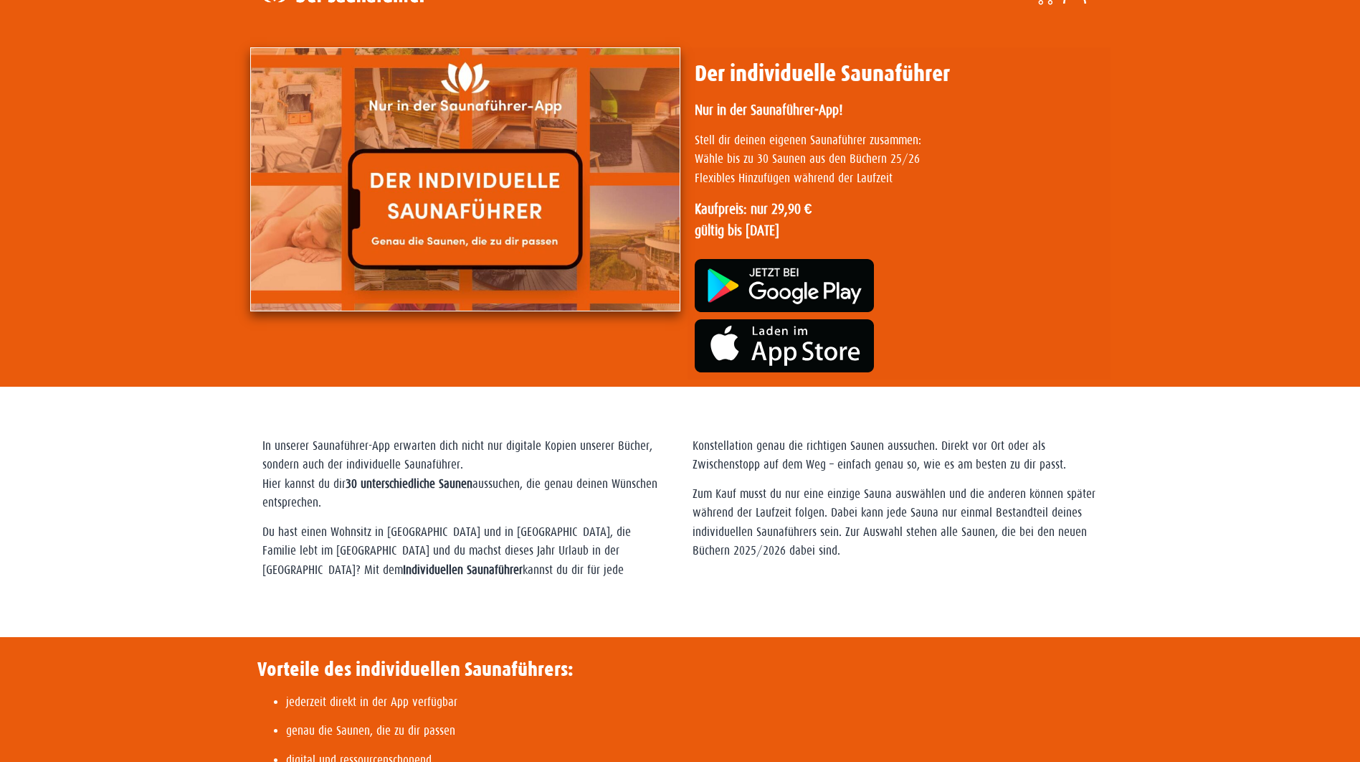
scroll to position [3, 0]
